Goal: Task Accomplishment & Management: Manage account settings

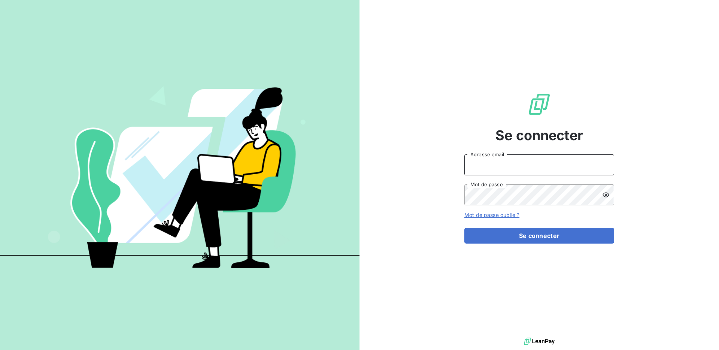
click at [505, 166] on input "Adresse email" at bounding box center [539, 164] width 150 height 21
type input "[EMAIL_ADDRESS][DOMAIN_NAME]"
click at [464, 228] on button "Se connecter" at bounding box center [539, 236] width 150 height 16
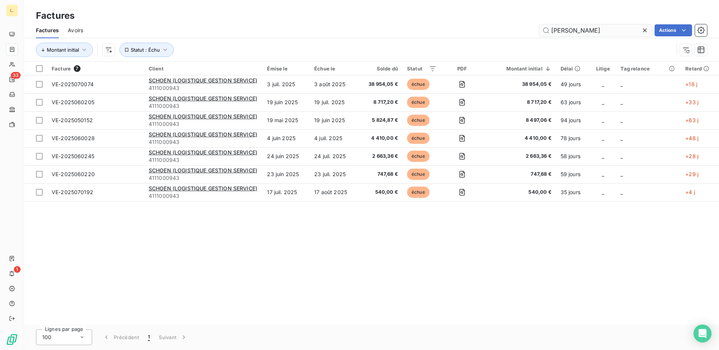
click at [586, 31] on input "[PERSON_NAME]" at bounding box center [595, 30] width 112 height 12
type input "corsina"
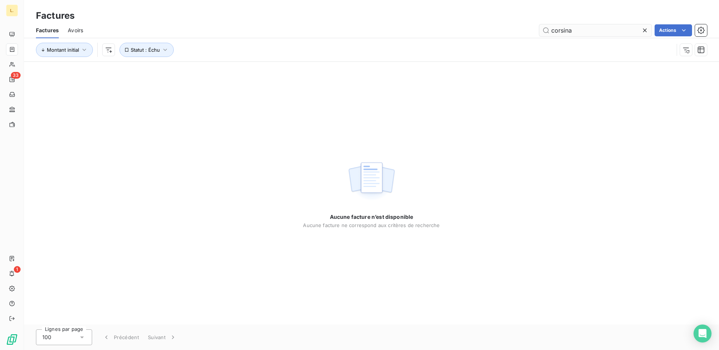
click at [570, 32] on input "corsina" at bounding box center [595, 30] width 112 height 12
type input "corsina"
